Goal: Learn about a topic

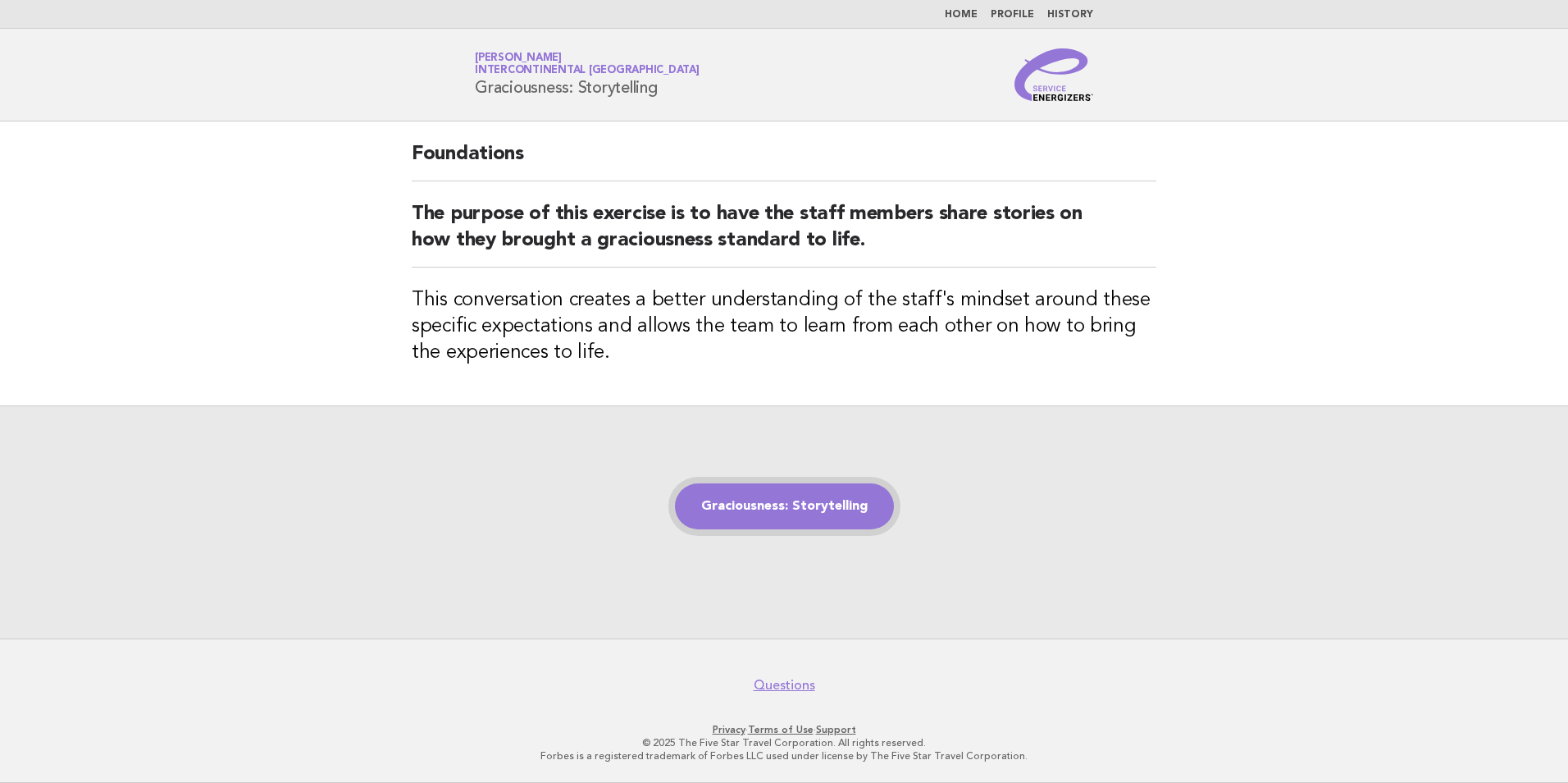
click at [797, 503] on link "Graciousness: Storytelling" at bounding box center [784, 506] width 219 height 46
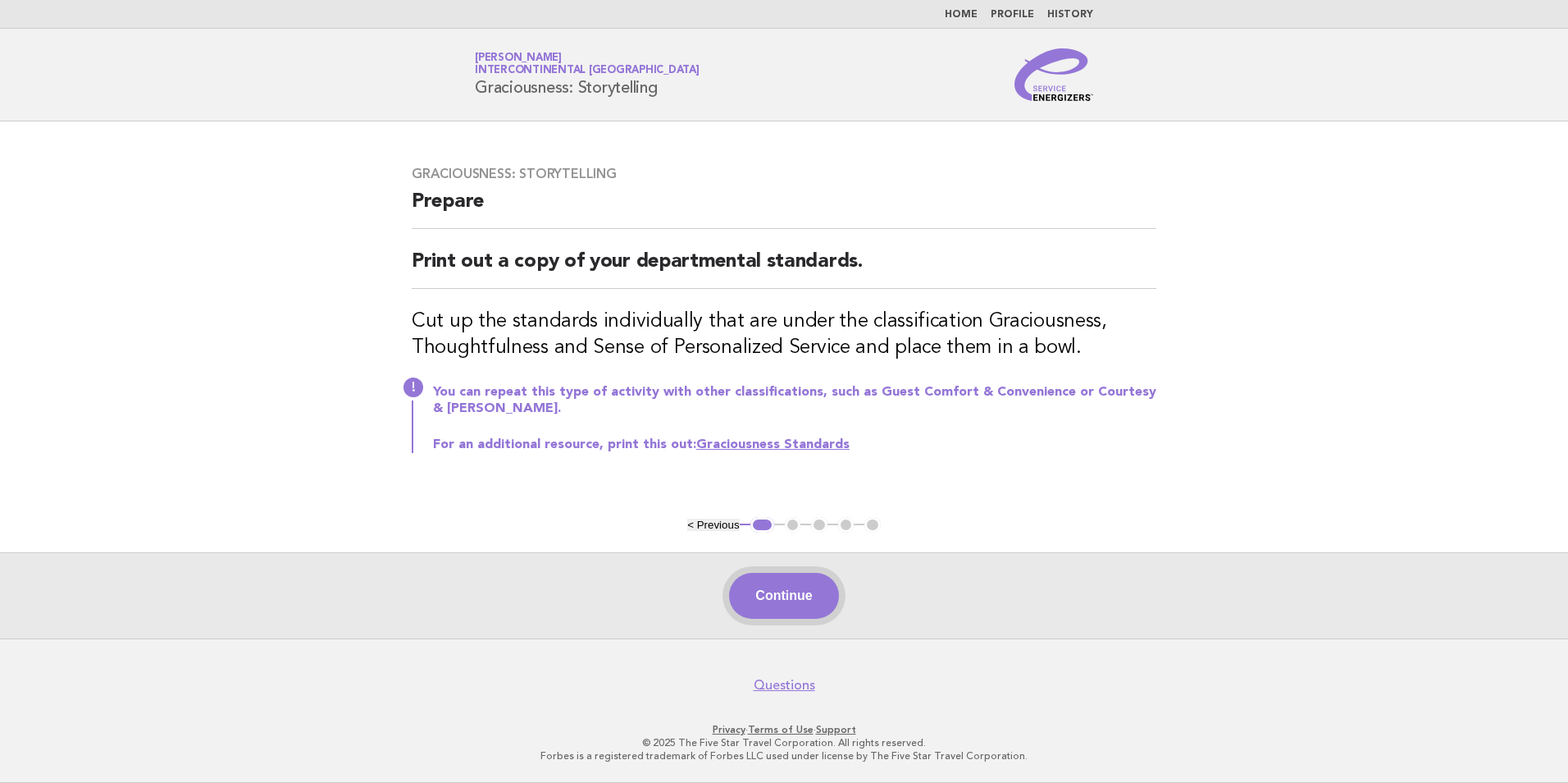
click at [791, 602] on button "Continue" at bounding box center [784, 596] width 109 height 46
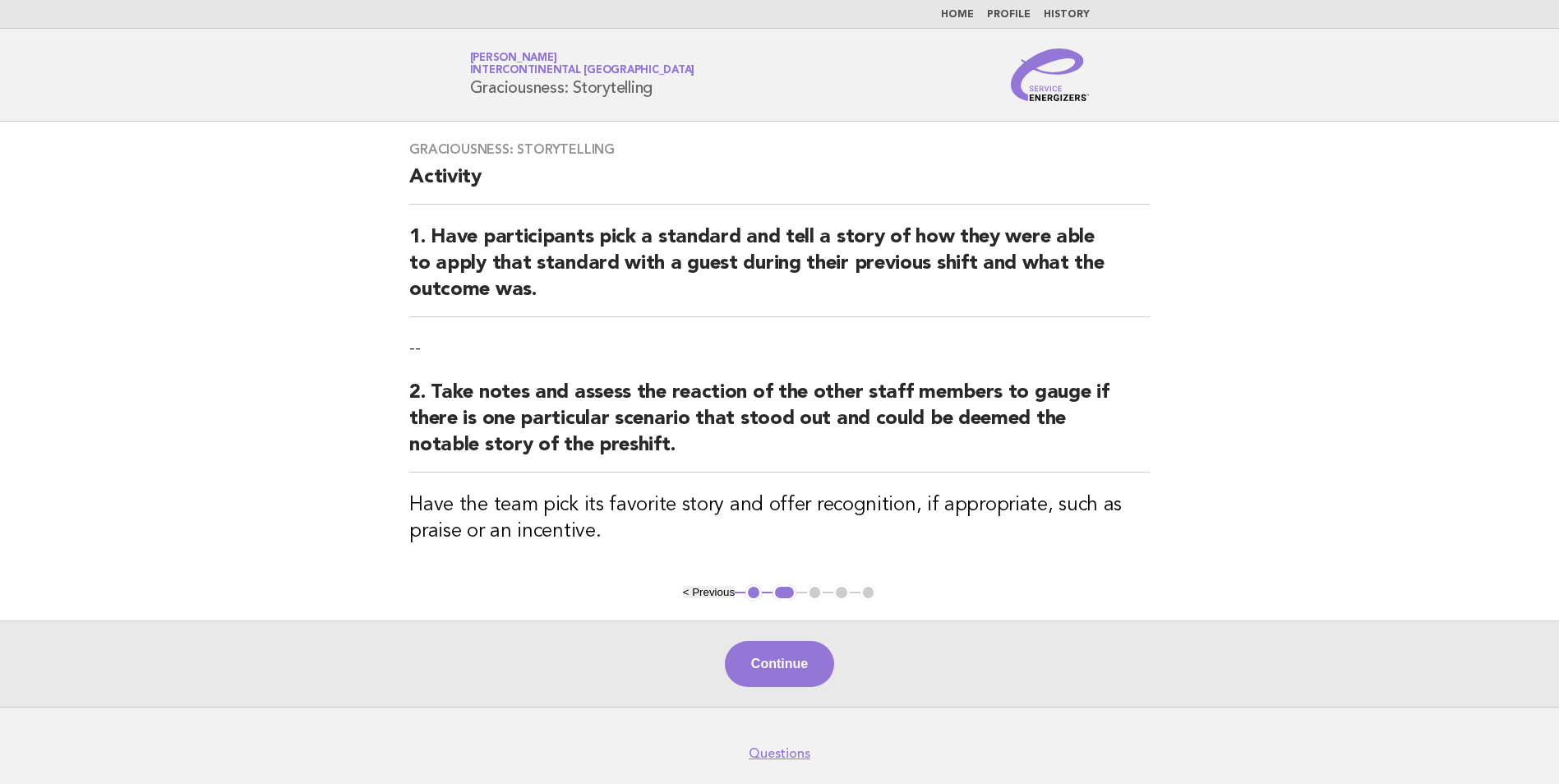
click at [793, 603] on main "Graciousness: Storytelling Activity 1. Have participants pick a standard and te…" at bounding box center [779, 413] width 1559 height 585
click at [794, 668] on button "Continue" at bounding box center [780, 664] width 110 height 46
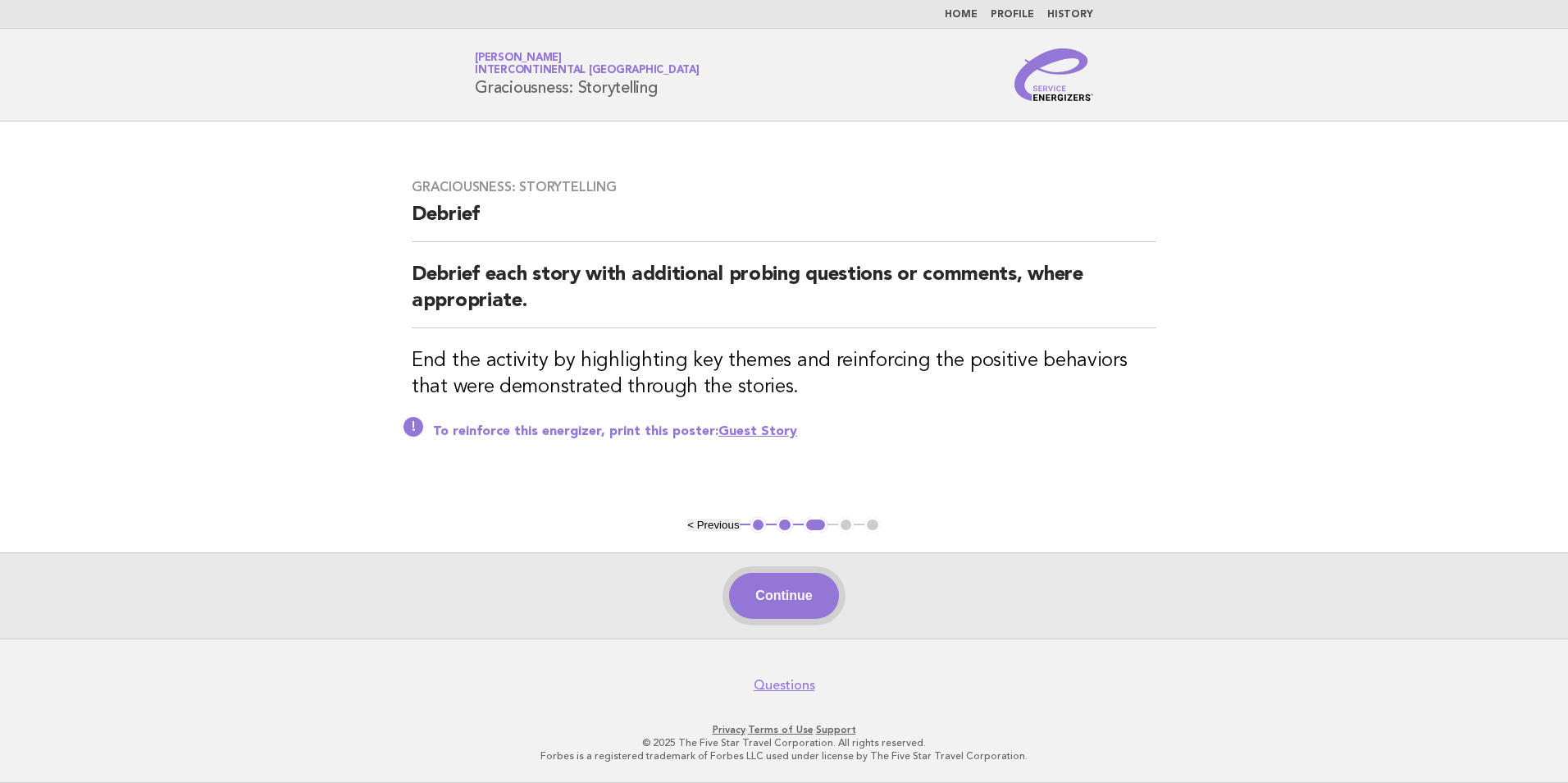
click at [802, 590] on button "Continue" at bounding box center [784, 596] width 109 height 46
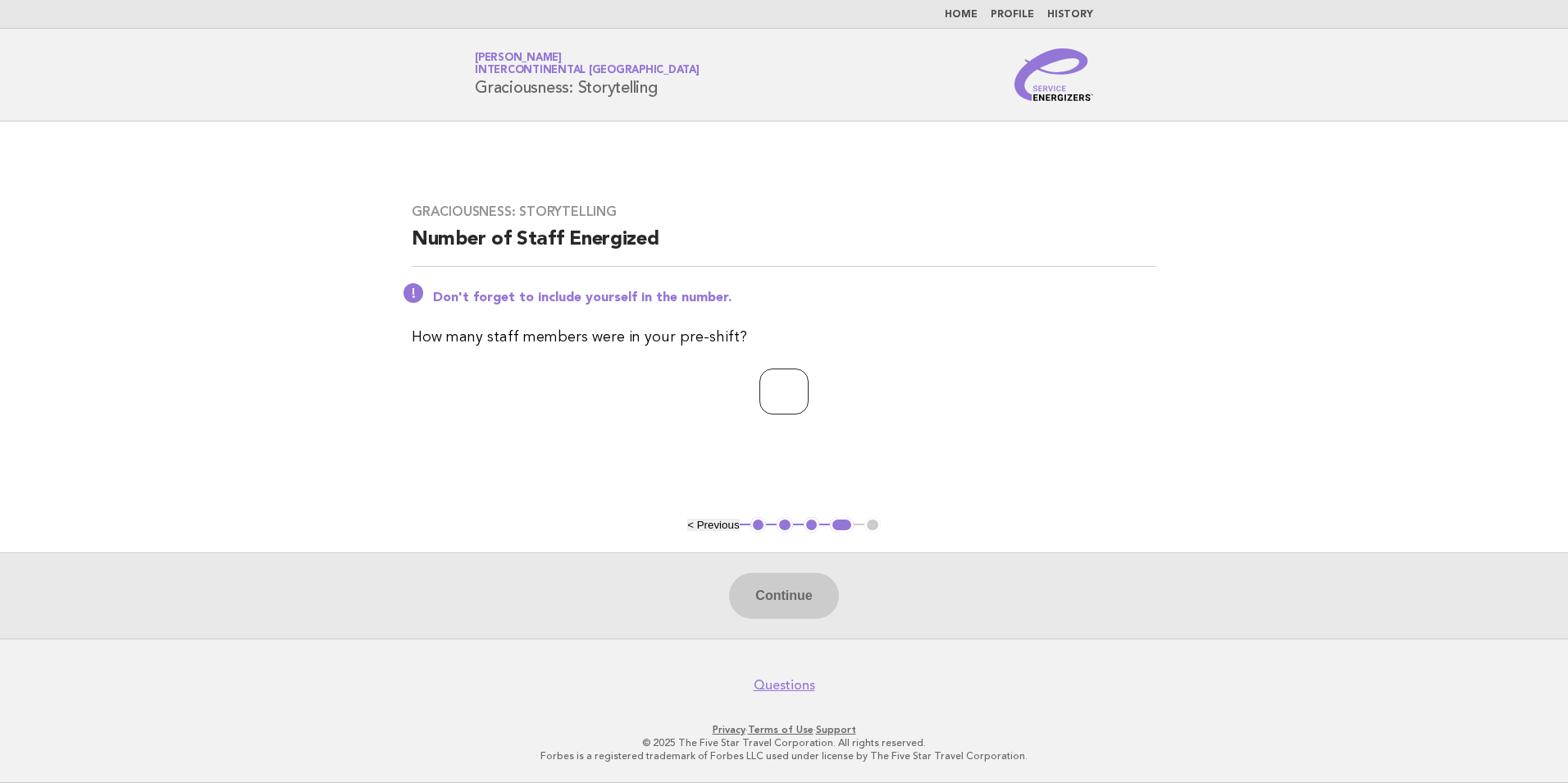
click at [769, 405] on input "number" at bounding box center [784, 392] width 50 height 46
type input "*"
click at [756, 591] on button "Continue" at bounding box center [784, 596] width 109 height 46
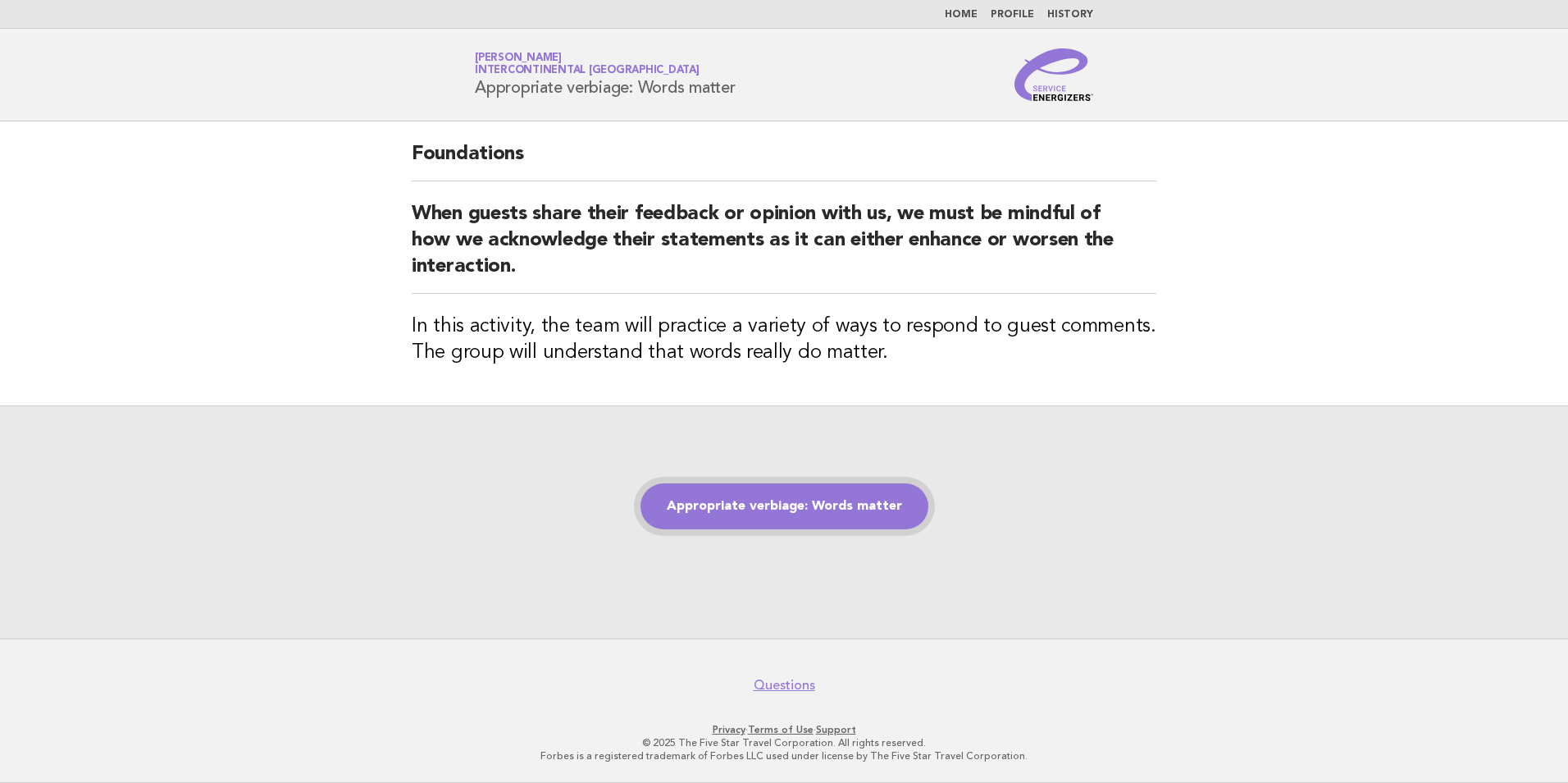
click at [743, 516] on link "Appropriate verbiage: Words matter" at bounding box center [784, 506] width 288 height 46
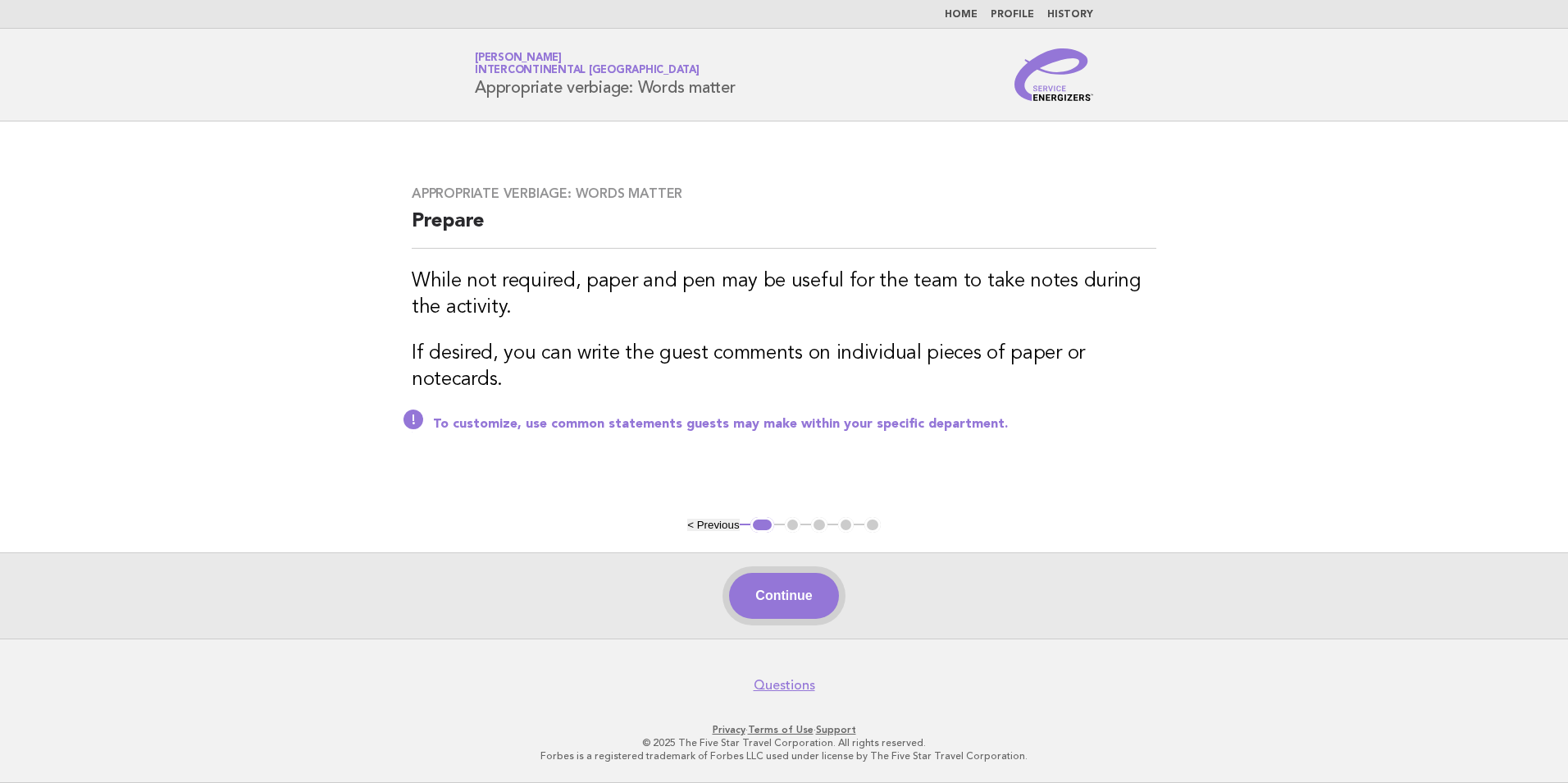
click at [772, 593] on button "Continue" at bounding box center [784, 596] width 109 height 46
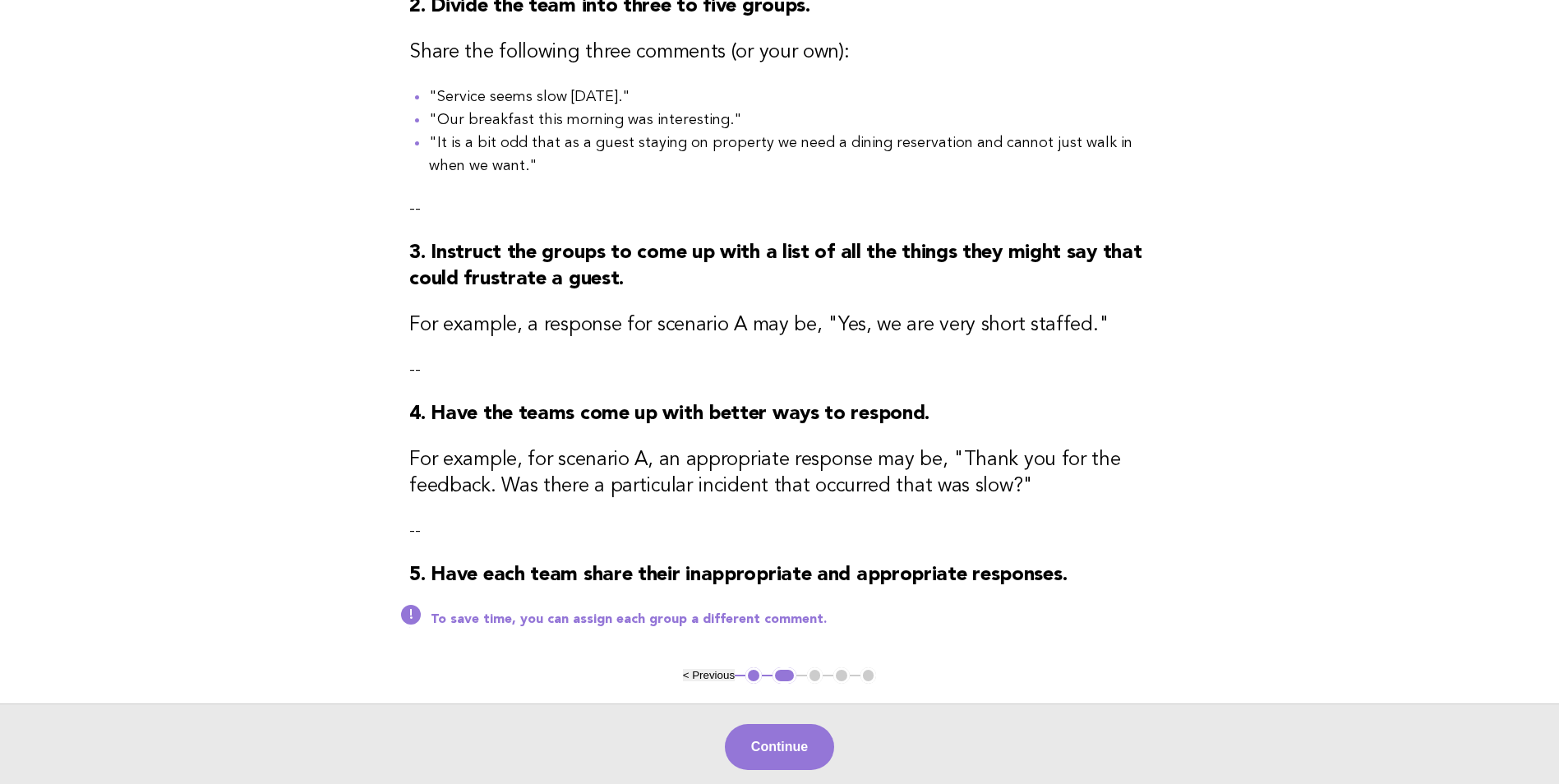
scroll to position [411, 0]
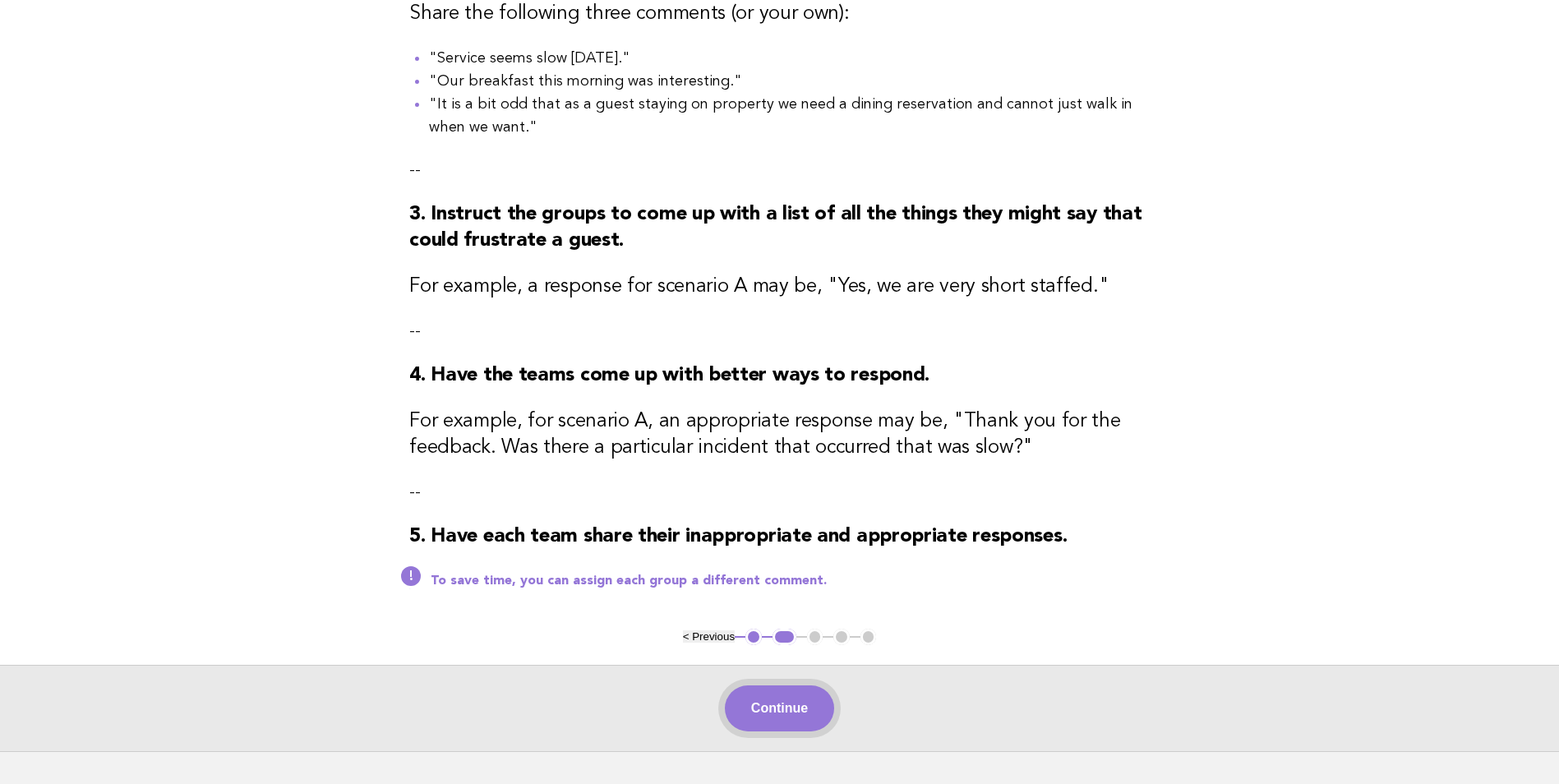
click at [752, 715] on button "Continue" at bounding box center [780, 709] width 110 height 46
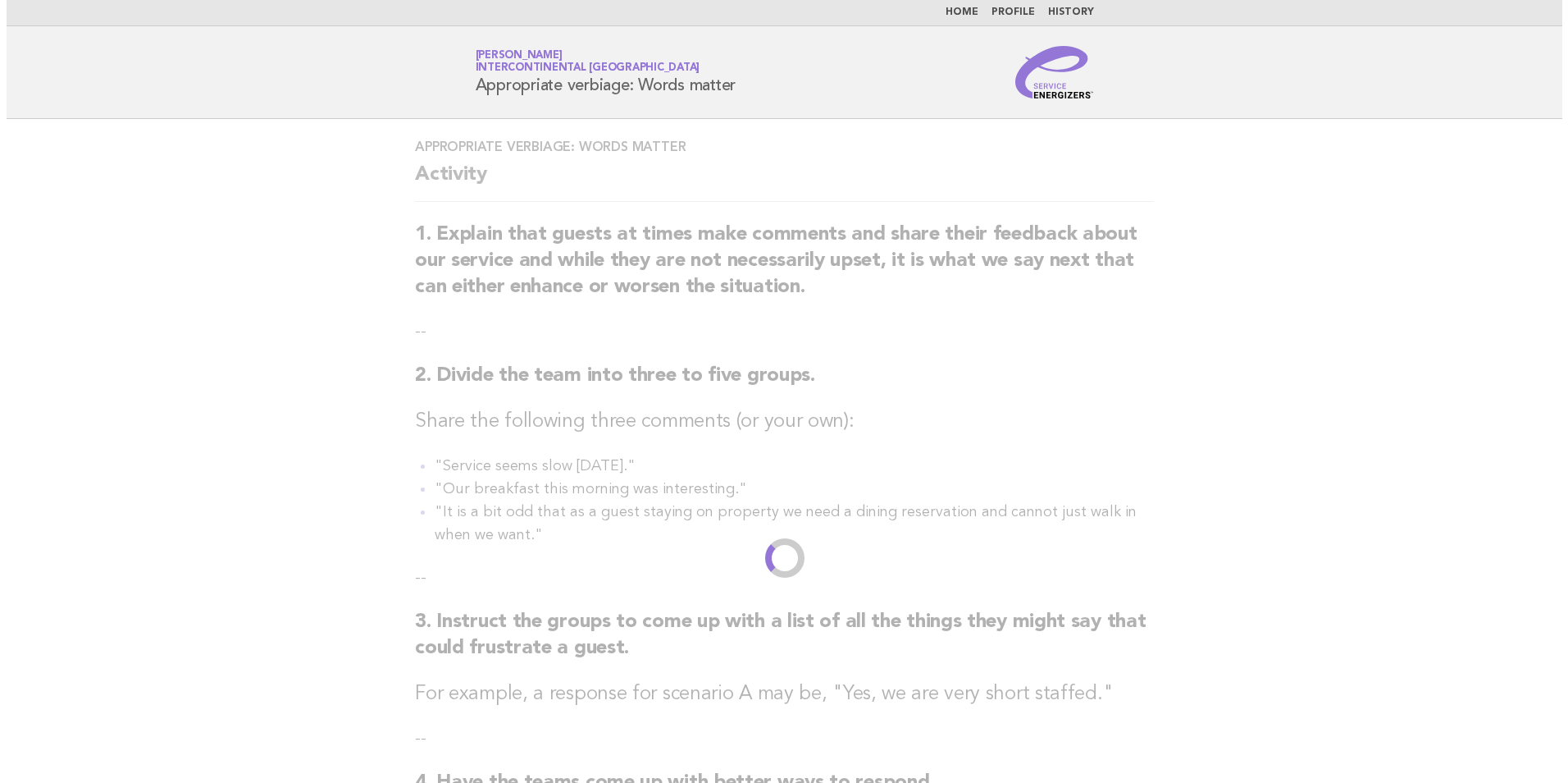
scroll to position [0, 0]
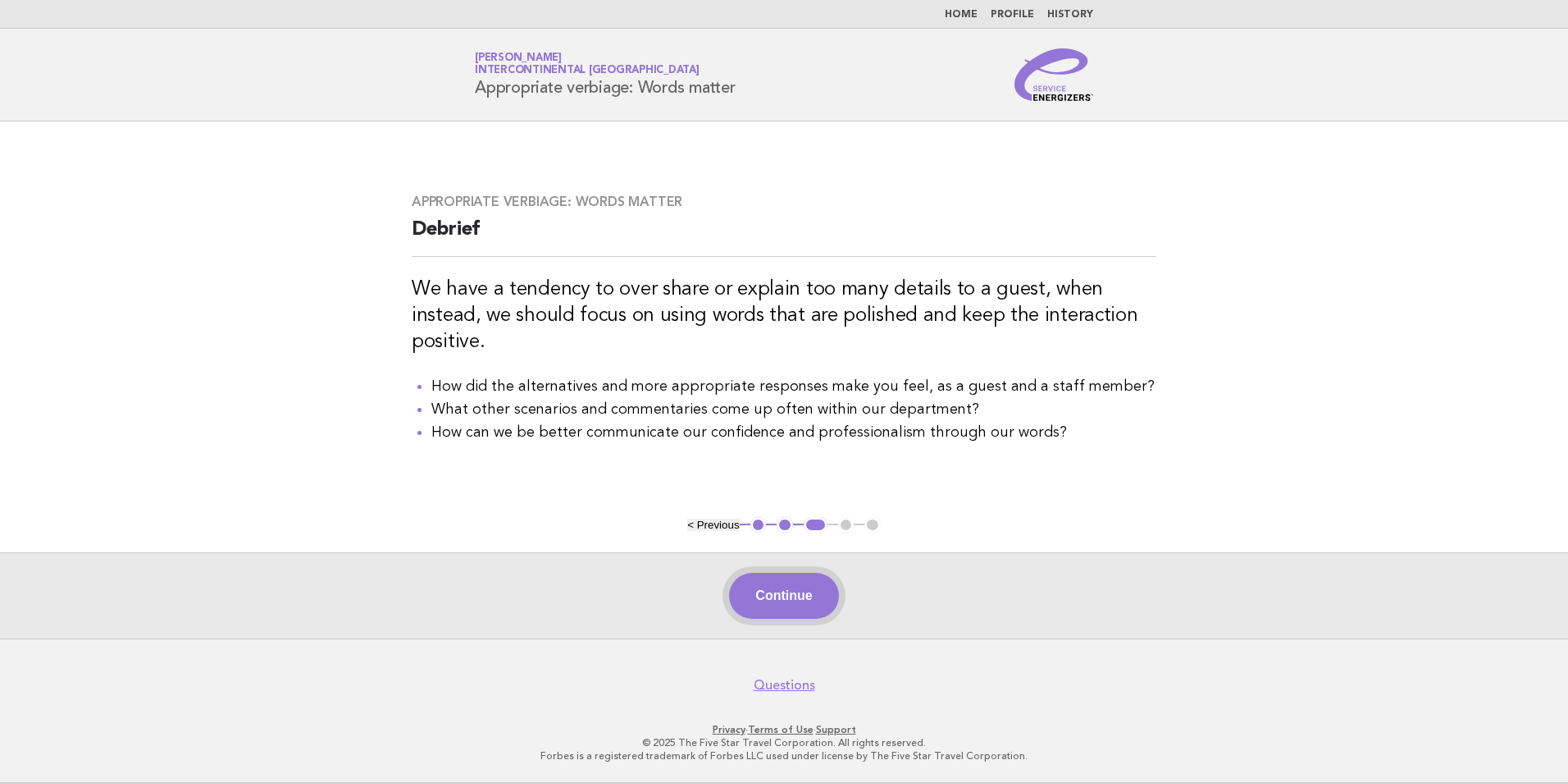
click at [783, 603] on button "Continue" at bounding box center [784, 596] width 109 height 46
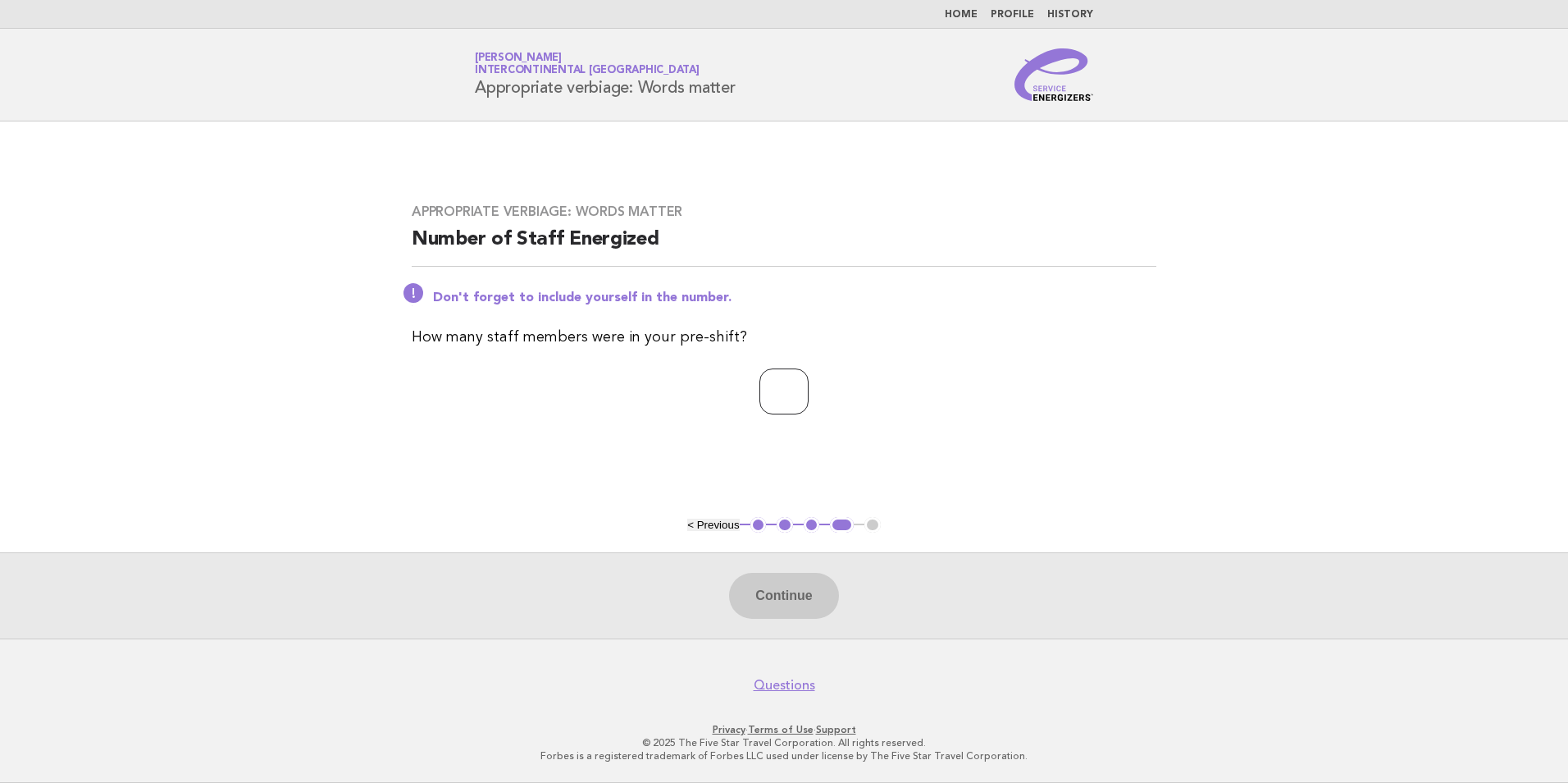
click at [760, 391] on input "number" at bounding box center [784, 392] width 50 height 46
type input "*"
click at [793, 591] on button "Continue" at bounding box center [784, 596] width 109 height 46
